Goal: Task Accomplishment & Management: Complete application form

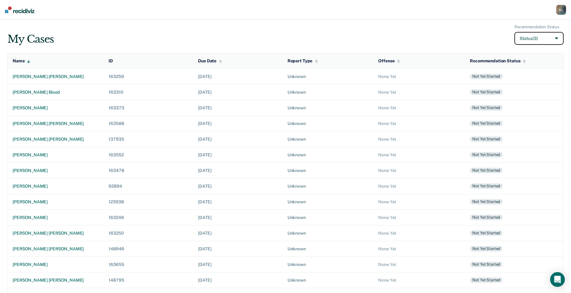
click at [543, 40] on button "Status (3)" at bounding box center [538, 38] width 49 height 13
click at [506, 84] on input "Archived" at bounding box center [507, 83] width 4 height 4
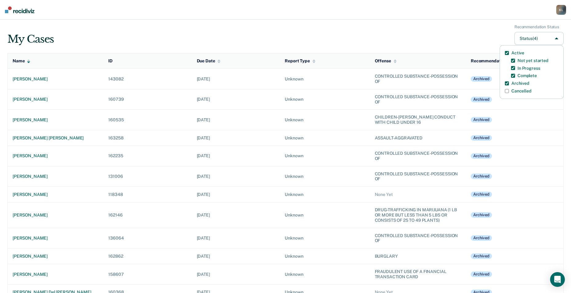
click at [506, 84] on input "Archived" at bounding box center [507, 83] width 4 height 4
checkbox input "false"
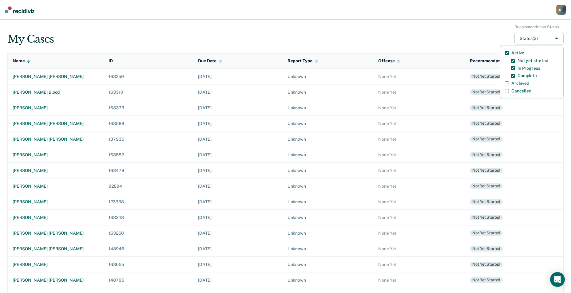
click at [529, 133] on td "Not yet started" at bounding box center [514, 140] width 98 height 16
click at [26, 62] on div "Name" at bounding box center [22, 60] width 18 height 5
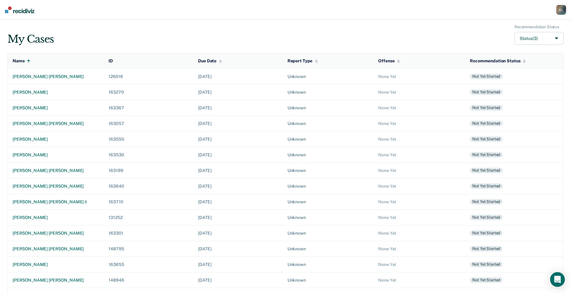
click at [26, 62] on div "Name" at bounding box center [22, 60] width 18 height 5
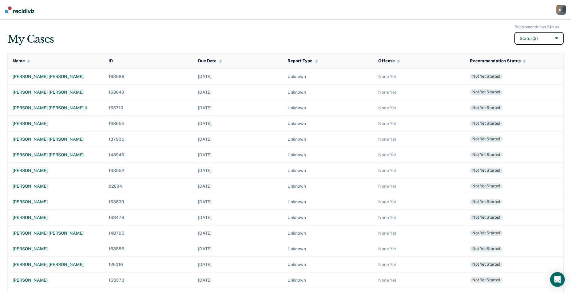
click at [555, 40] on button "Status (3)" at bounding box center [538, 38] width 49 height 13
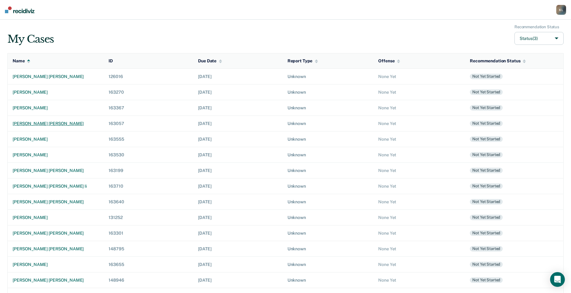
click at [35, 124] on div "[PERSON_NAME] [PERSON_NAME]" at bounding box center [56, 123] width 86 height 5
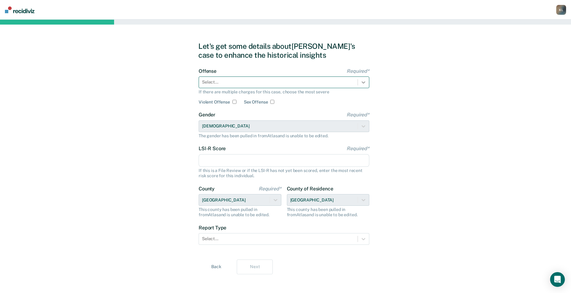
click at [367, 85] on div at bounding box center [363, 82] width 11 height 11
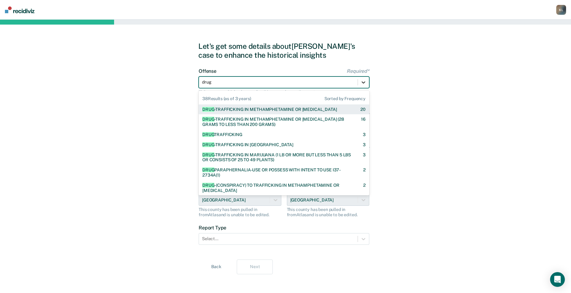
type input "drug"
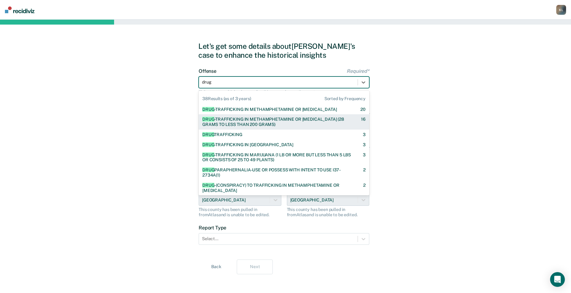
click at [264, 126] on div "DRUG -TRAFFICKING IN METHAMPHETAMINE OR [MEDICAL_DATA] (28 GRAMS TO LESS THAN 2…" at bounding box center [276, 122] width 148 height 10
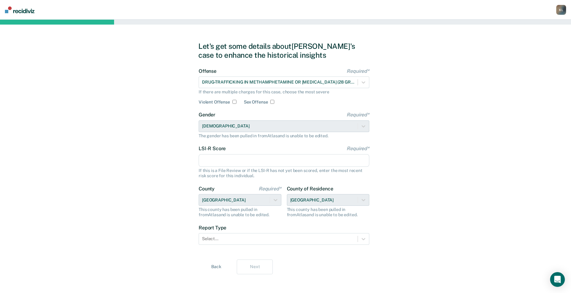
click at [222, 161] on input "LSI-R Score Required*" at bounding box center [284, 160] width 171 height 13
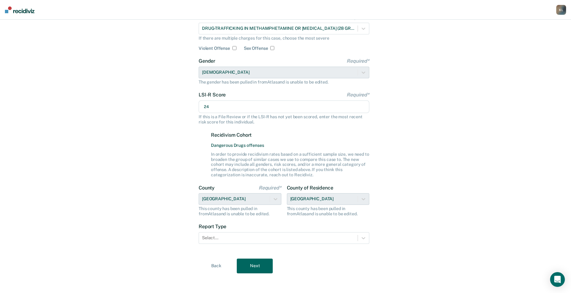
scroll to position [56, 0]
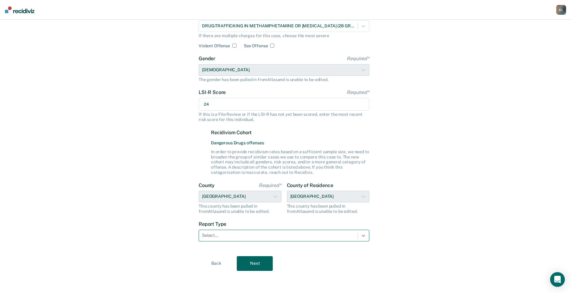
type input "24"
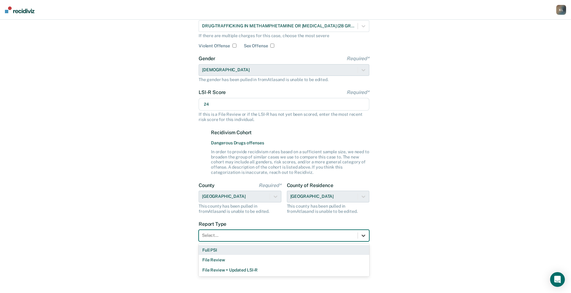
click at [368, 236] on div at bounding box center [363, 235] width 11 height 11
click at [212, 249] on div "Full PSI" at bounding box center [284, 250] width 171 height 10
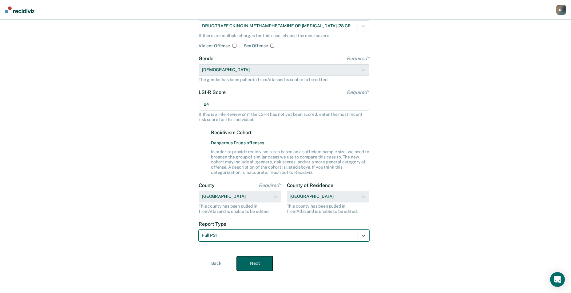
click at [249, 262] on button "Next" at bounding box center [255, 263] width 36 height 15
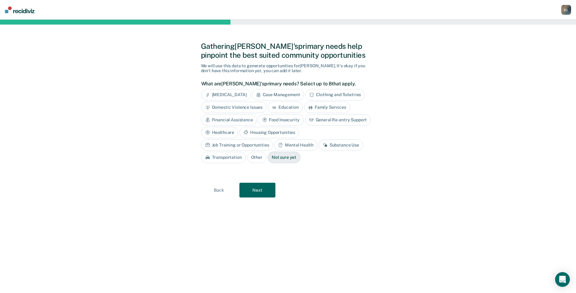
click at [284, 109] on div "Education" at bounding box center [285, 107] width 35 height 11
click at [273, 140] on div "Job Training or Opportunities" at bounding box center [237, 145] width 72 height 11
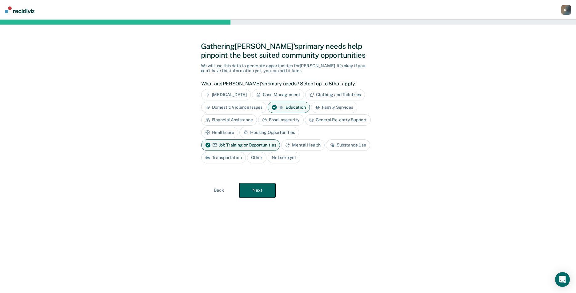
click at [250, 194] on button "Next" at bounding box center [257, 190] width 36 height 15
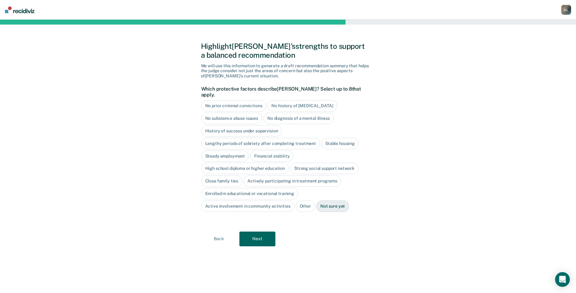
click at [344, 139] on div "Stable housing" at bounding box center [340, 143] width 38 height 11
click at [253, 232] on button "Next" at bounding box center [257, 239] width 36 height 15
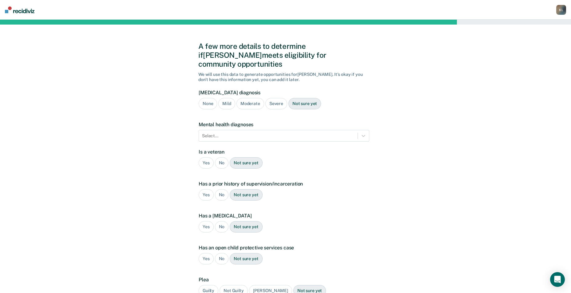
click at [209, 98] on div "None" at bounding box center [208, 103] width 18 height 11
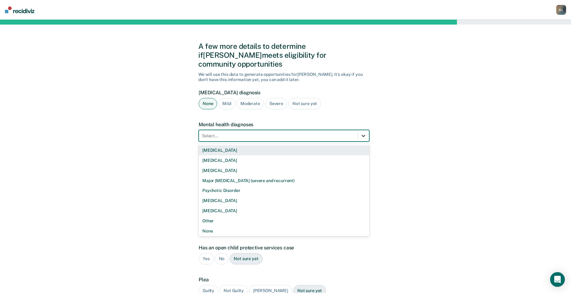
click at [359, 130] on div at bounding box center [363, 135] width 11 height 11
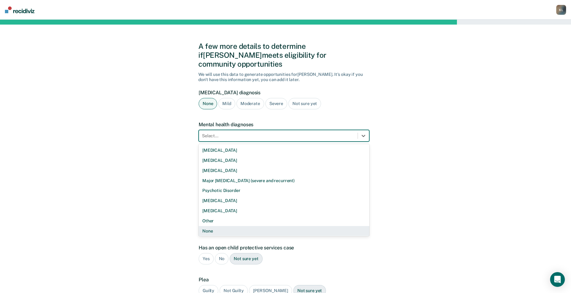
click at [207, 226] on div "None" at bounding box center [284, 231] width 171 height 10
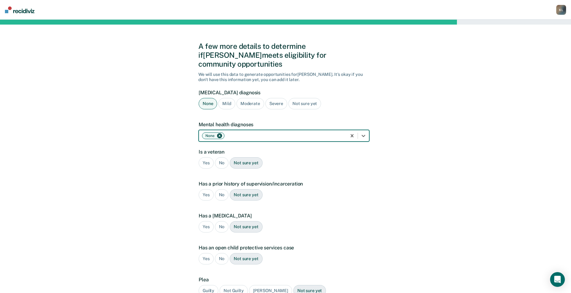
click at [220, 157] on div "No" at bounding box center [222, 162] width 14 height 11
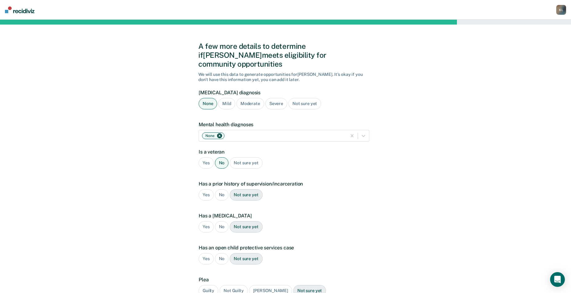
click at [206, 189] on div "Yes" at bounding box center [206, 194] width 15 height 11
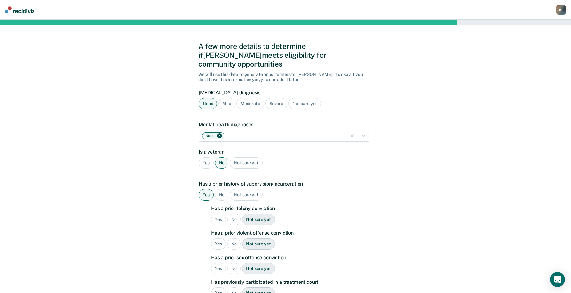
click at [233, 214] on div "No" at bounding box center [234, 219] width 14 height 11
click at [216, 239] on div "Yes" at bounding box center [218, 244] width 15 height 11
click at [233, 263] on div "No" at bounding box center [234, 268] width 14 height 11
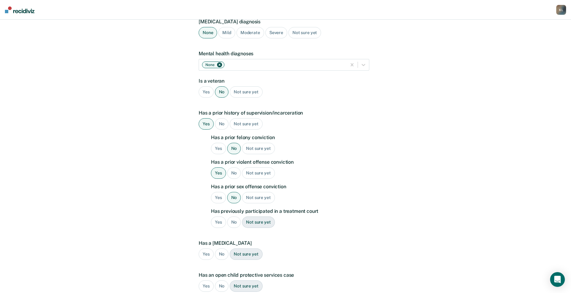
scroll to position [92, 0]
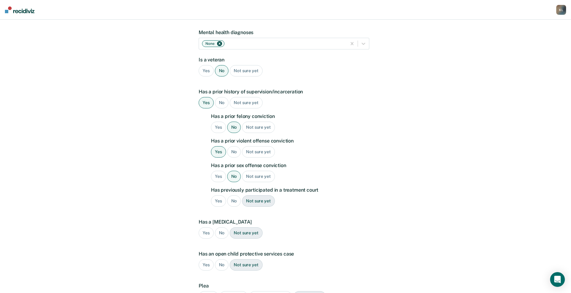
click at [231, 196] on div "No" at bounding box center [234, 201] width 14 height 11
click at [220, 228] on div "No" at bounding box center [222, 233] width 14 height 11
click at [220, 260] on div "No" at bounding box center [222, 265] width 14 height 11
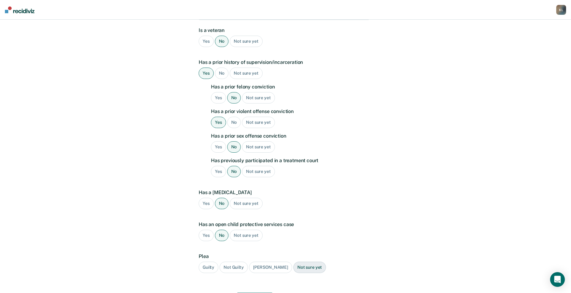
scroll to position [149, 0]
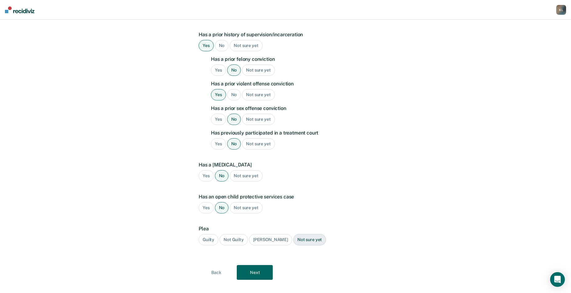
click at [207, 234] on div "Guilty" at bounding box center [209, 239] width 20 height 11
click at [252, 265] on button "Next" at bounding box center [255, 272] width 36 height 15
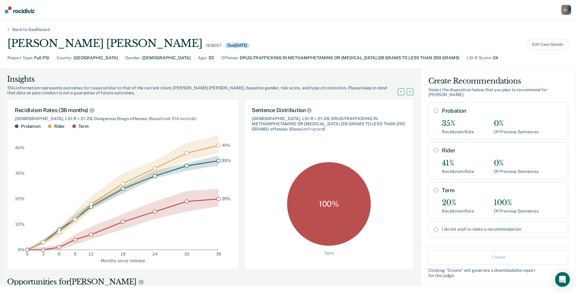
click at [433, 188] on input "Term" at bounding box center [435, 190] width 5 height 5
radio input "true"
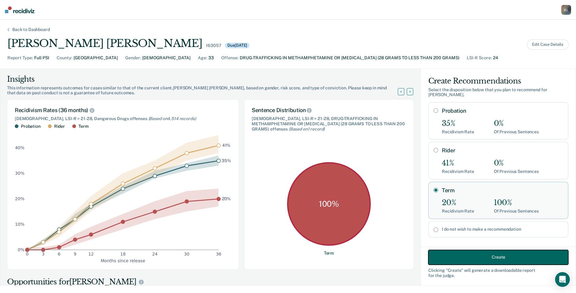
click at [484, 259] on button "Create" at bounding box center [498, 257] width 140 height 15
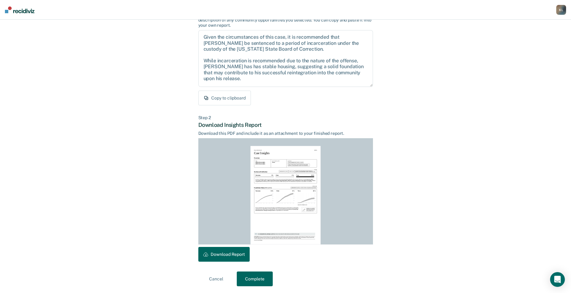
scroll to position [57, 0]
click at [216, 254] on button "Download Report" at bounding box center [223, 254] width 51 height 15
click at [259, 281] on button "Complete" at bounding box center [255, 278] width 36 height 15
